Goal: Task Accomplishment & Management: Manage account settings

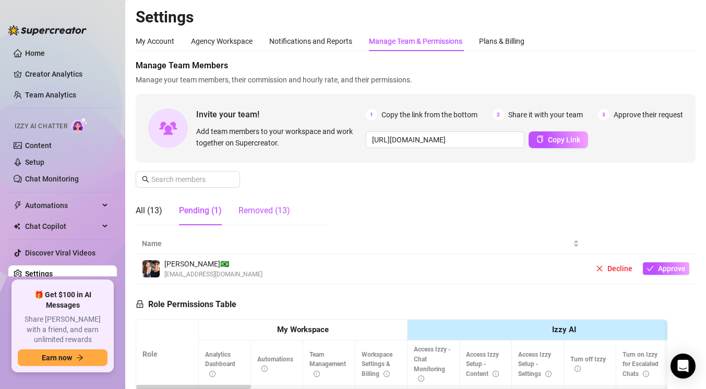
click at [256, 211] on div "Removed (13)" at bounding box center [264, 210] width 52 height 13
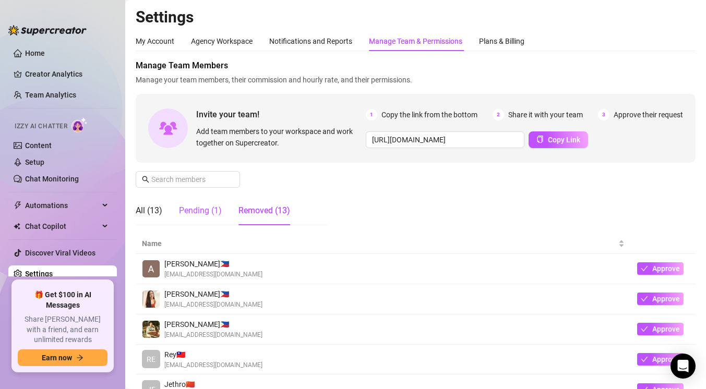
click at [204, 213] on div "Pending (1)" at bounding box center [200, 210] width 43 height 13
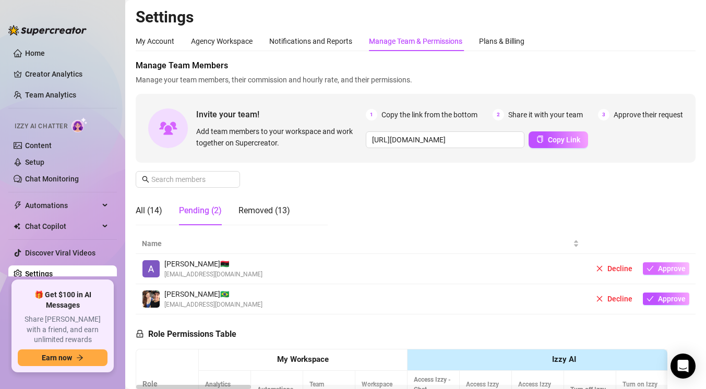
click at [678, 268] on span "Approve" at bounding box center [672, 268] width 28 height 8
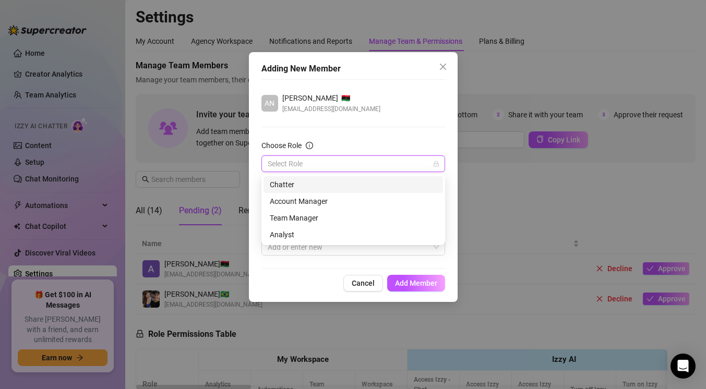
click at [398, 160] on input "Choose Role" at bounding box center [349, 164] width 162 height 16
click at [349, 186] on div "Chatter" at bounding box center [353, 184] width 167 height 11
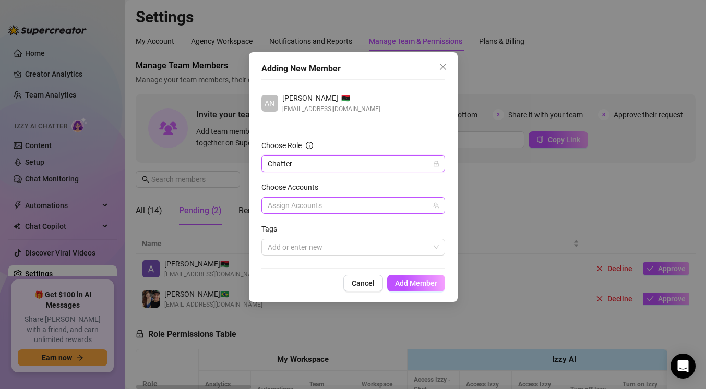
click at [329, 204] on div at bounding box center [347, 205] width 168 height 15
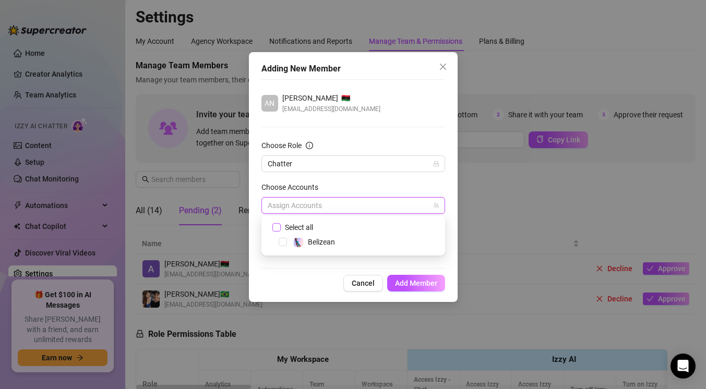
click at [286, 223] on span "Select all" at bounding box center [299, 227] width 37 height 11
click at [280, 223] on input "Select all" at bounding box center [275, 226] width 7 height 7
checkbox input "true"
click at [423, 291] on button "Add Member" at bounding box center [416, 283] width 58 height 17
